Goal: Obtain resource: Obtain resource

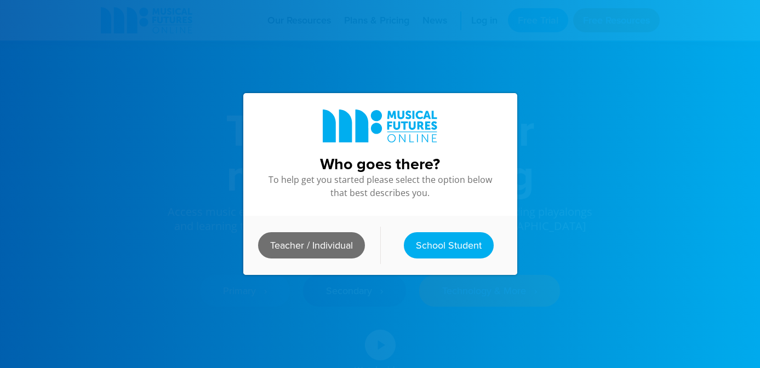
click at [318, 244] on link "Teacher / Individual" at bounding box center [311, 245] width 107 height 26
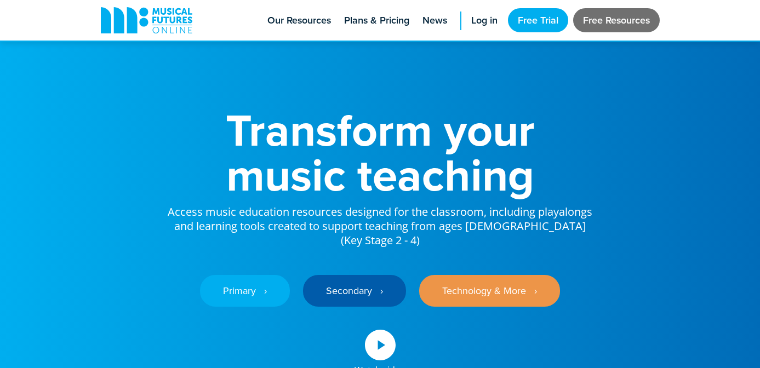
click at [613, 19] on link "Free Resources" at bounding box center [616, 20] width 87 height 24
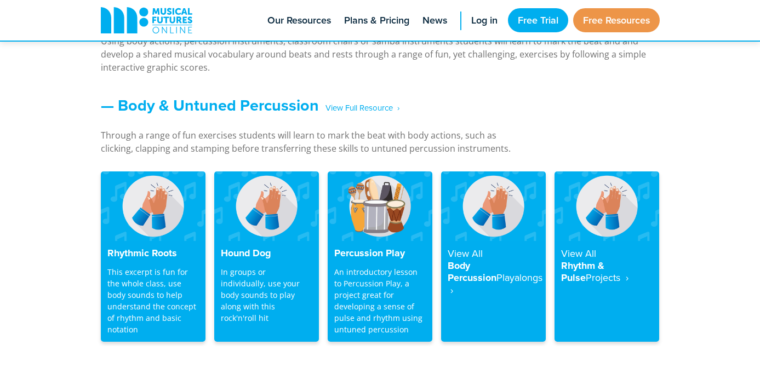
scroll to position [3213, 0]
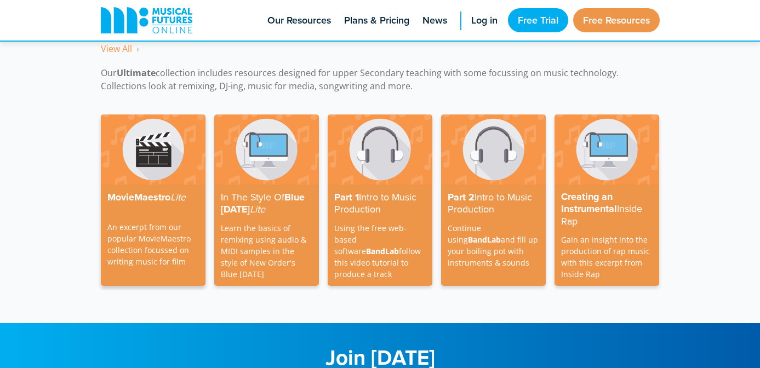
click at [134, 191] on h4 "MovieMaestro Lite" at bounding box center [152, 197] width 91 height 13
click at [137, 244] on p "An excerpt from our popular MovieMaestro collection focussed on writing music f…" at bounding box center [152, 238] width 91 height 57
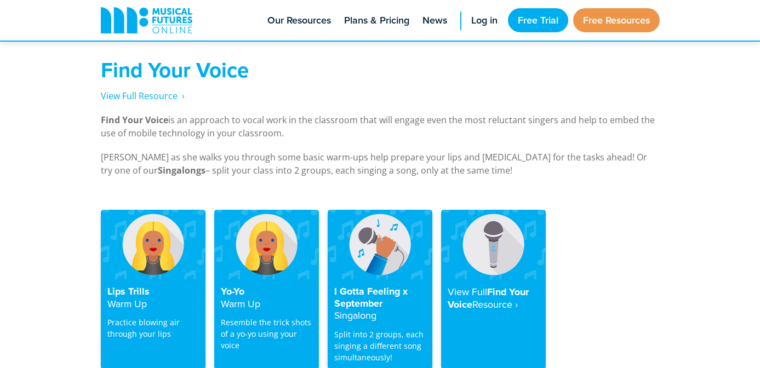
scroll to position [2092, 0]
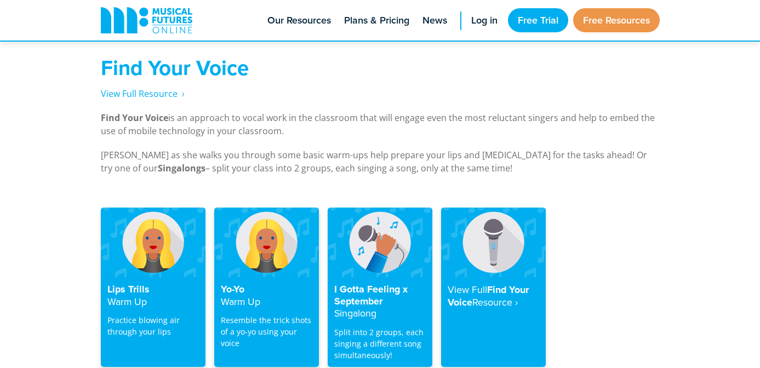
click at [248, 298] on div "Yo-Yo Warm Up Resemble the trick shots of a yo-yo using your voice" at bounding box center [266, 322] width 105 height 90
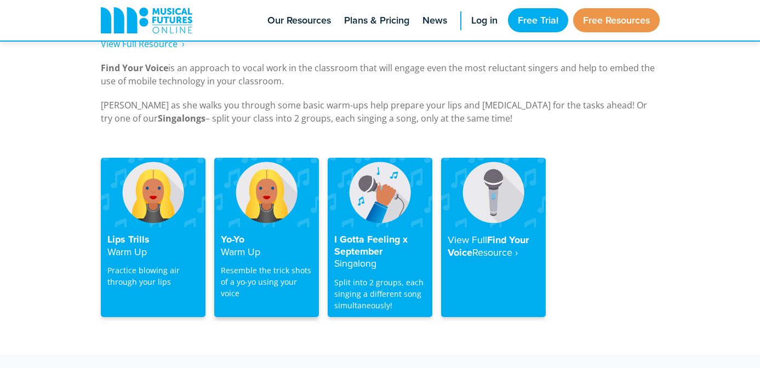
scroll to position [2145, 0]
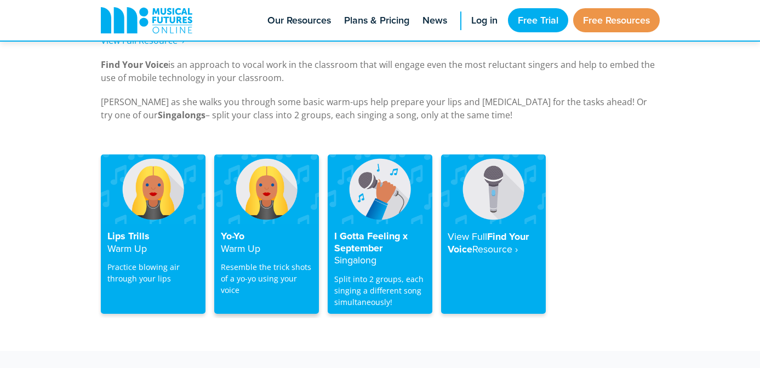
click at [240, 261] on p "Resemble the trick shots of a yo-yo using your voice" at bounding box center [266, 278] width 91 height 34
